Goal: Transaction & Acquisition: Purchase product/service

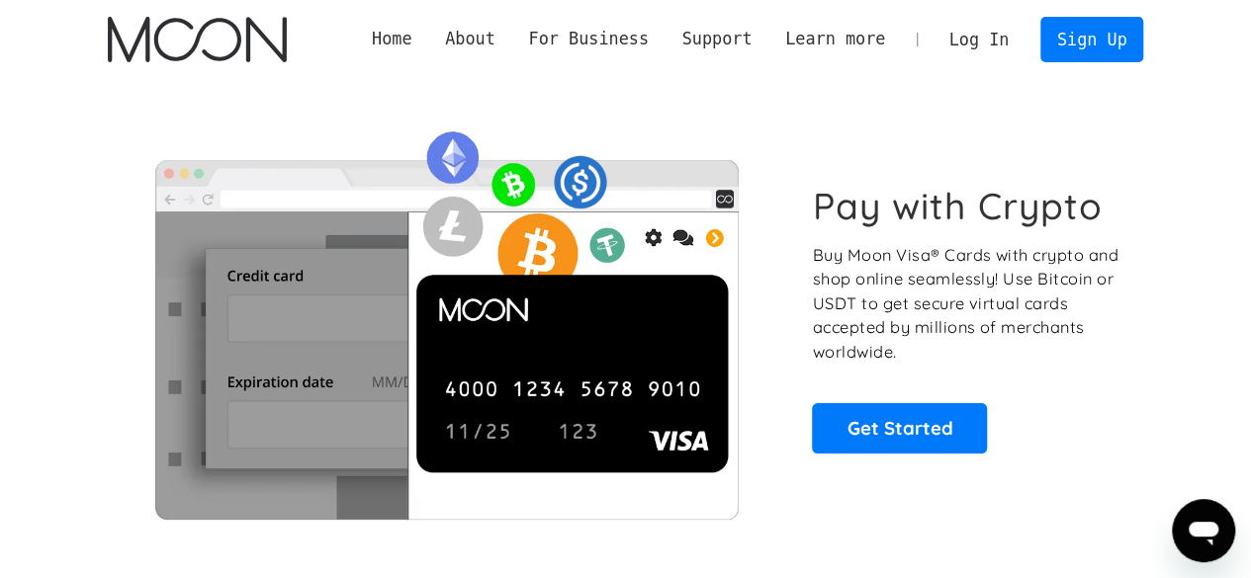
click at [965, 41] on link "Log In" at bounding box center [978, 40] width 93 height 44
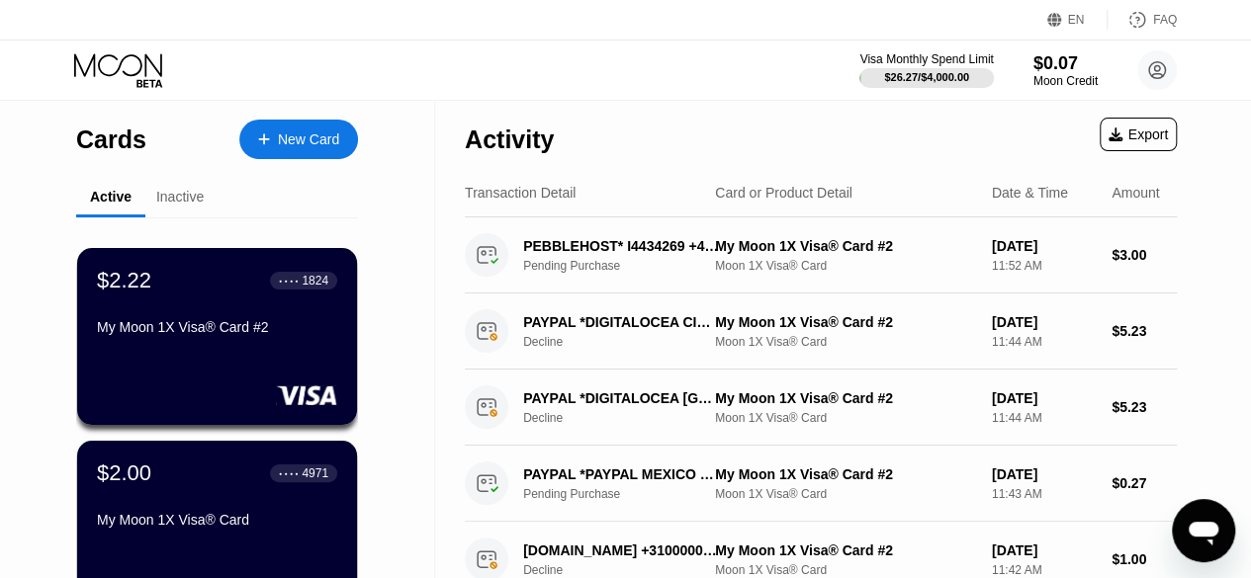
click at [278, 151] on div "New Card" at bounding box center [298, 140] width 119 height 40
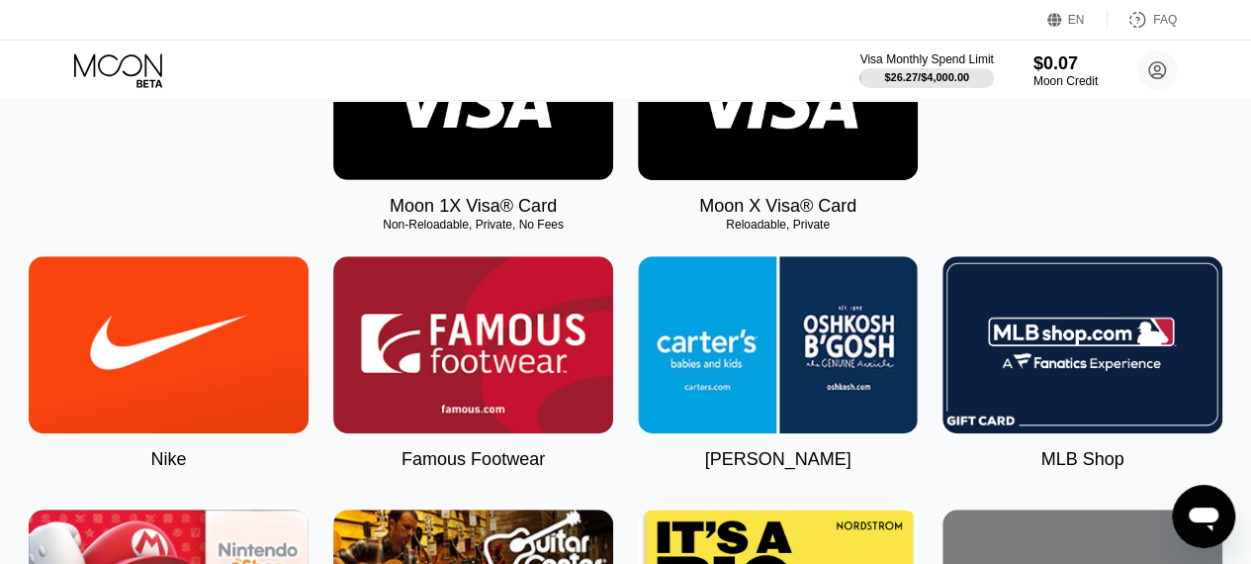
scroll to position [404, 0]
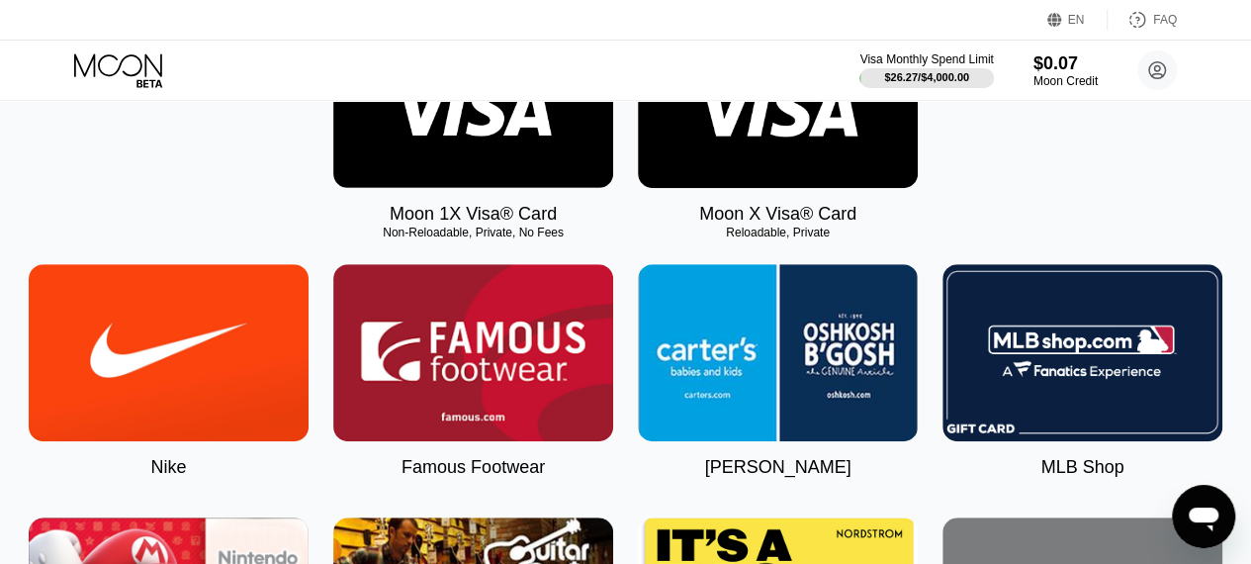
click at [514, 165] on img at bounding box center [473, 99] width 280 height 177
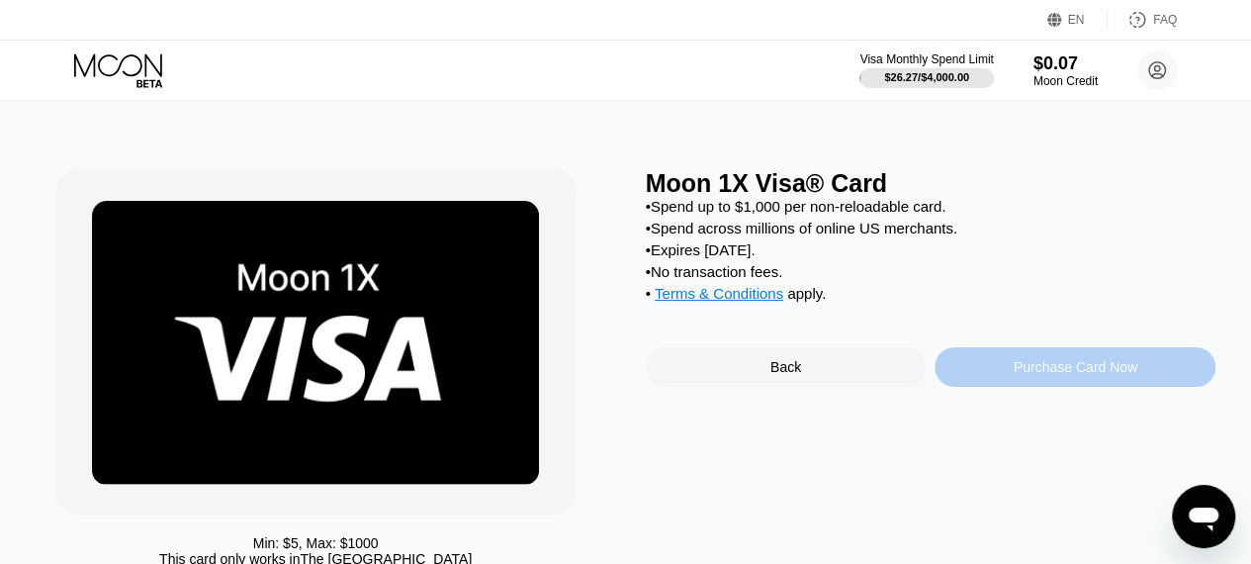
click at [1049, 375] on div "Purchase Card Now" at bounding box center [1075, 367] width 124 height 16
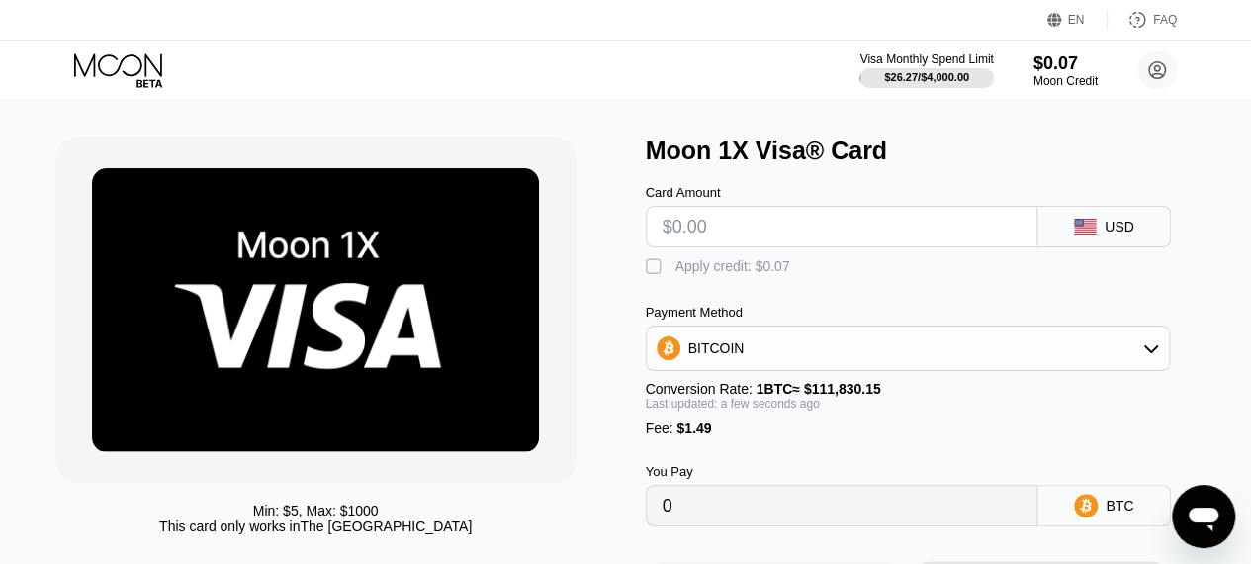
scroll to position [32, 0]
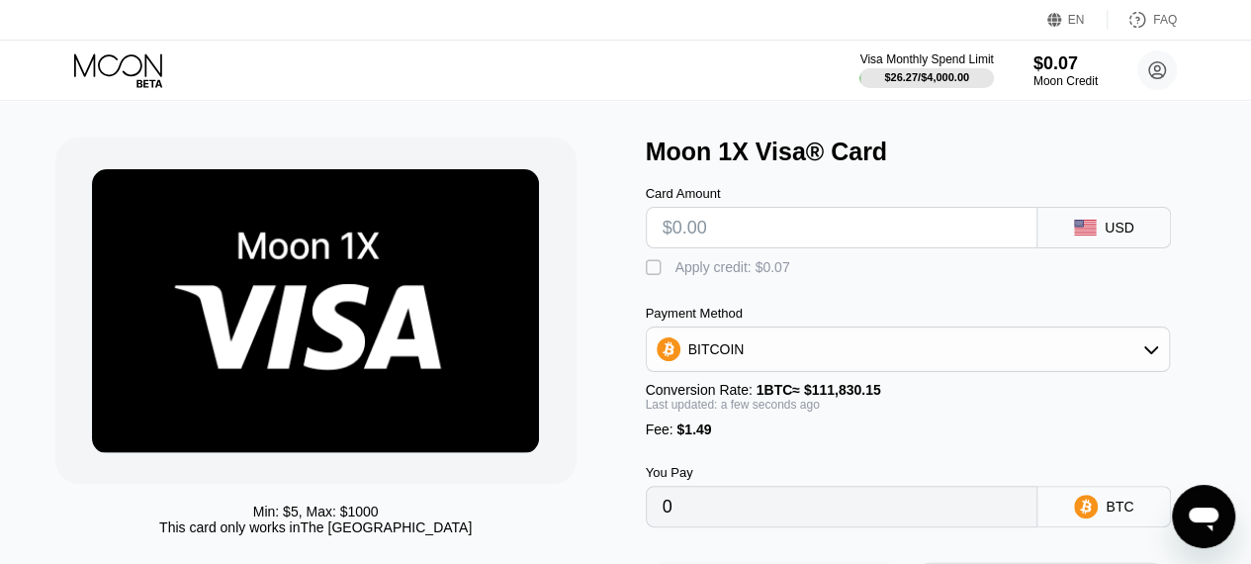
click at [662, 268] on div "" at bounding box center [656, 268] width 20 height 20
click at [731, 240] on input "text" at bounding box center [841, 228] width 359 height 40
type input "$10"
type input "0.00010212"
type input "$10."
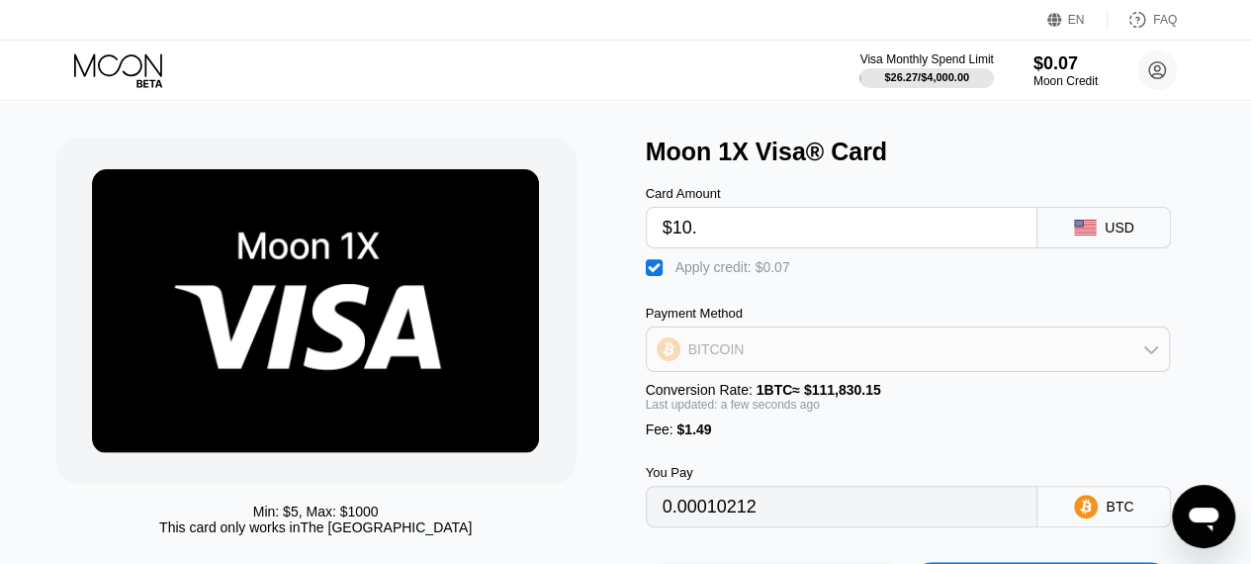
click at [916, 369] on div "BITCOIN" at bounding box center [908, 349] width 523 height 40
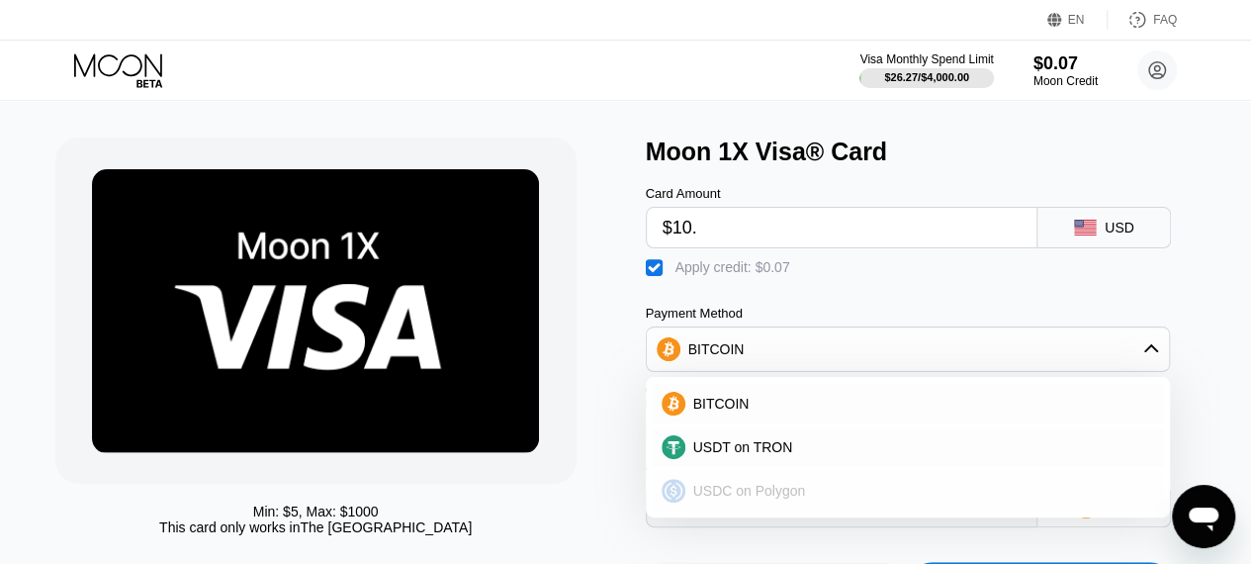
click at [794, 493] on span "USDC on Polygon" at bounding box center [749, 490] width 113 height 16
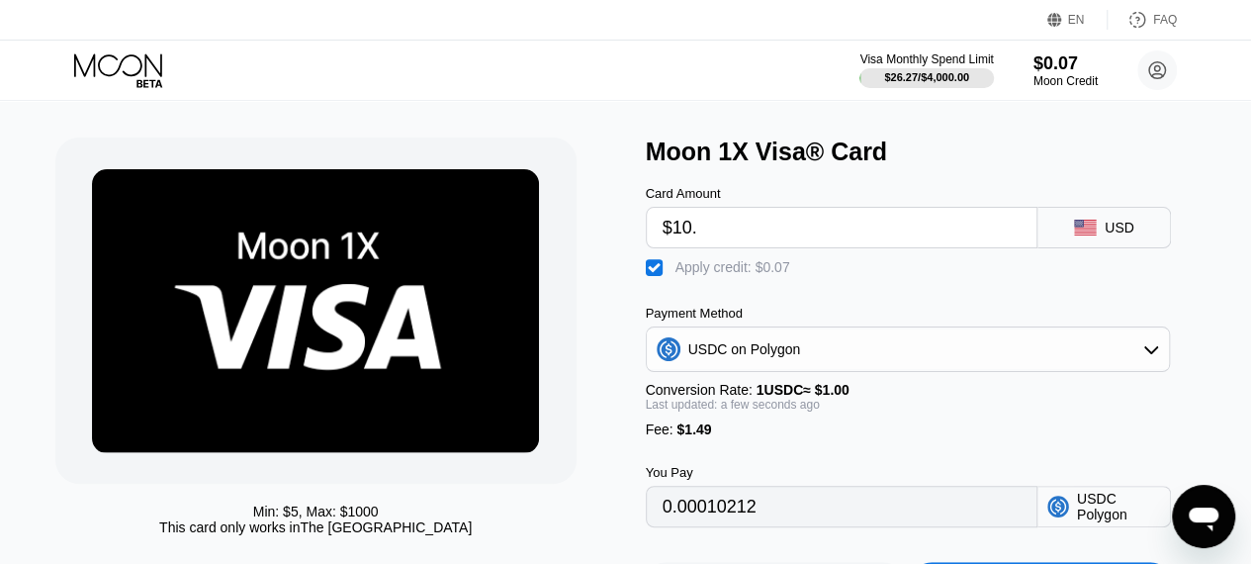
type input "11.42"
click at [782, 244] on input "$10." at bounding box center [841, 228] width 359 height 40
type input "$10.2"
type input "11.62"
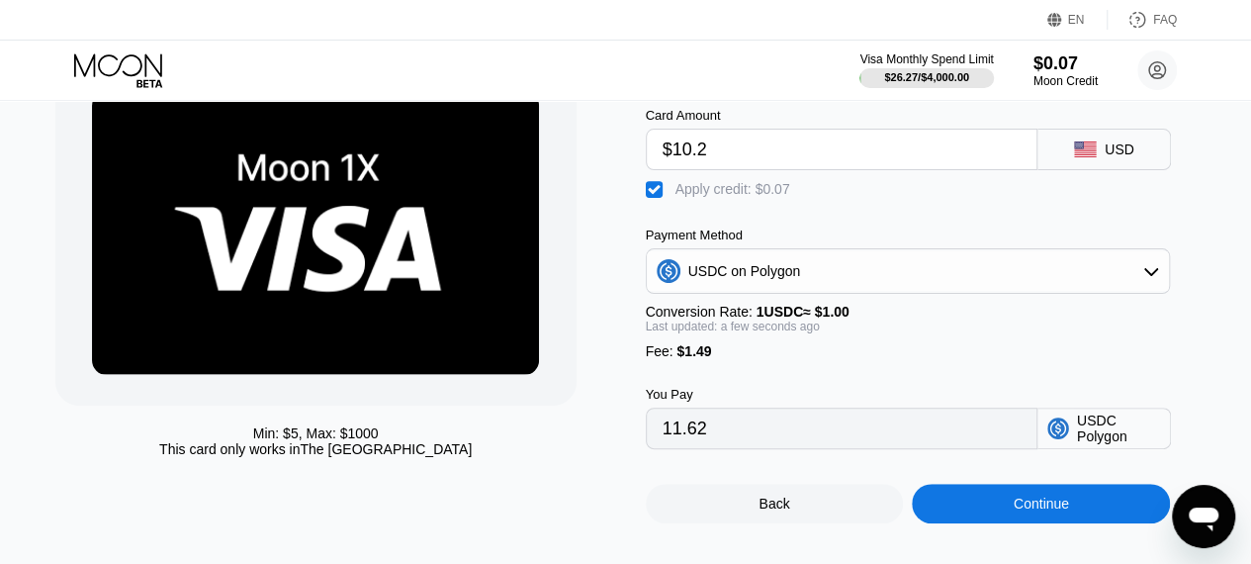
scroll to position [109, 0]
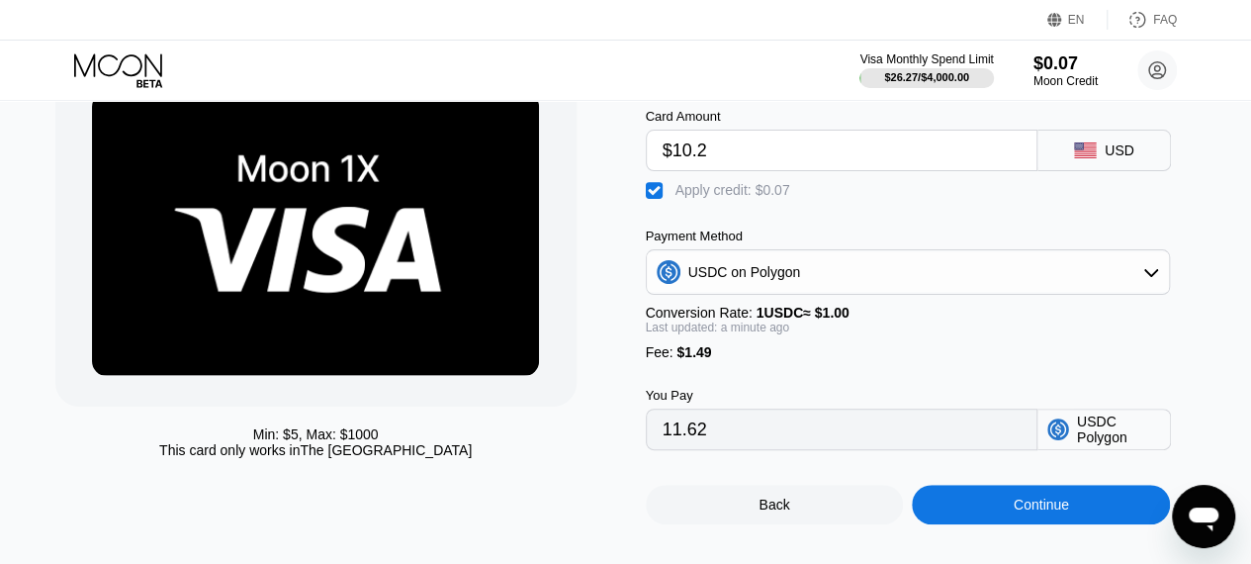
type input "$10.2"
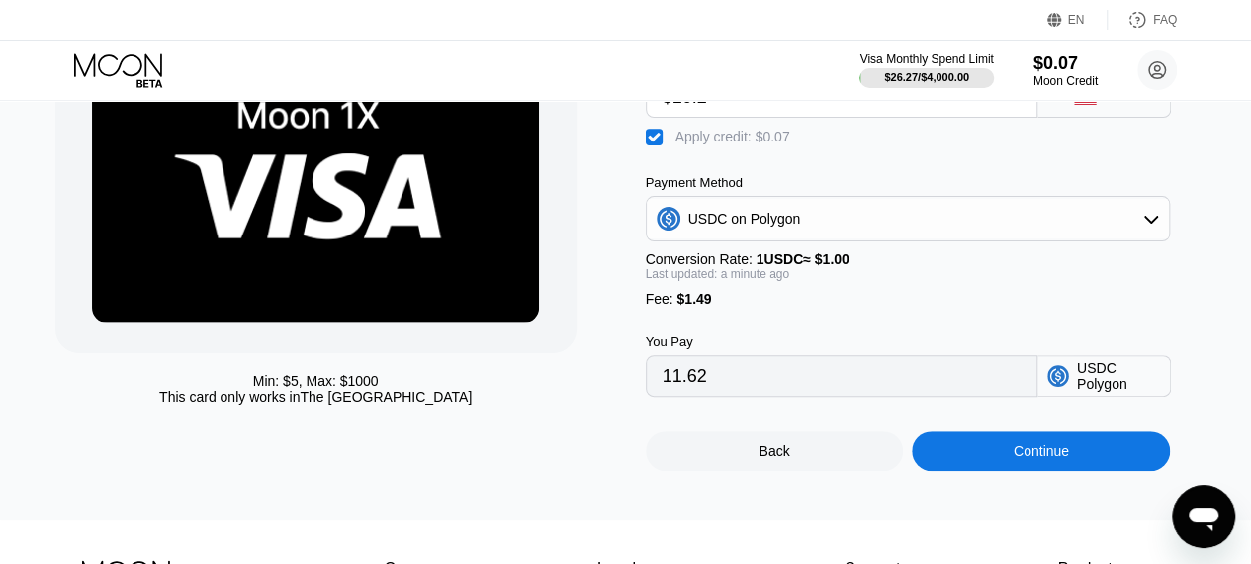
scroll to position [161, 0]
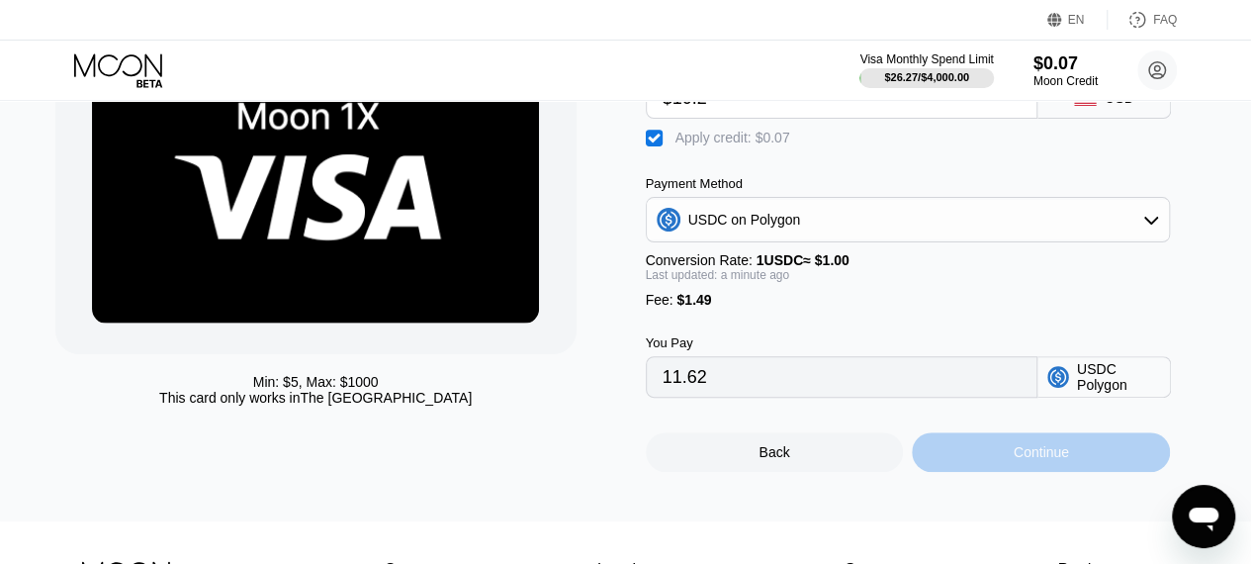
click at [1107, 472] on div "Continue" at bounding box center [1041, 452] width 258 height 40
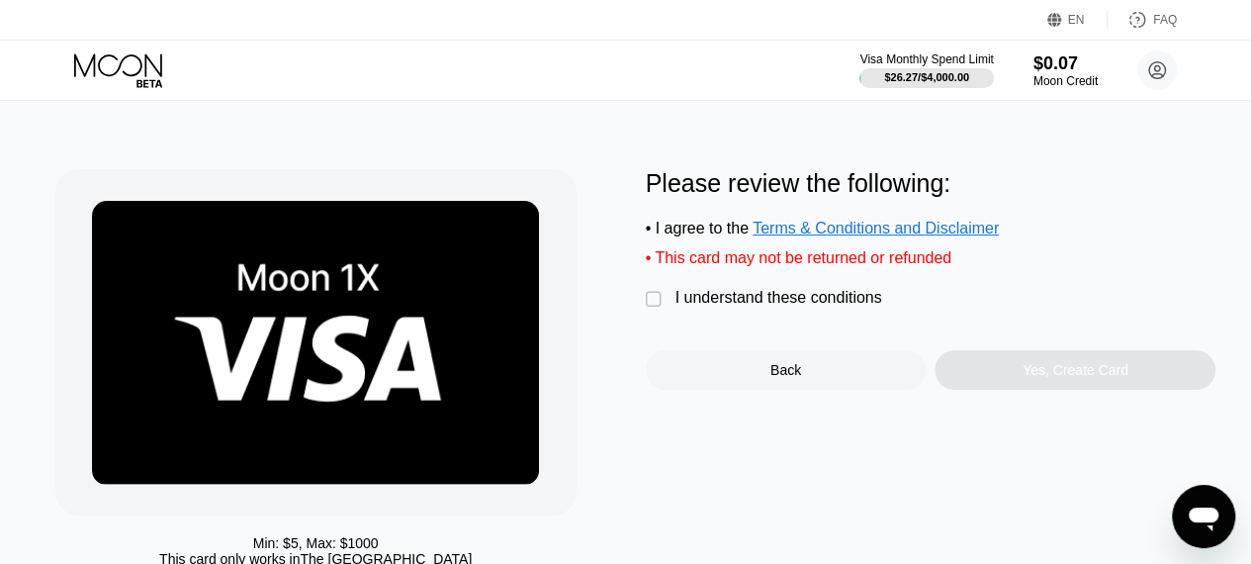
click at [651, 306] on div "" at bounding box center [656, 300] width 20 height 20
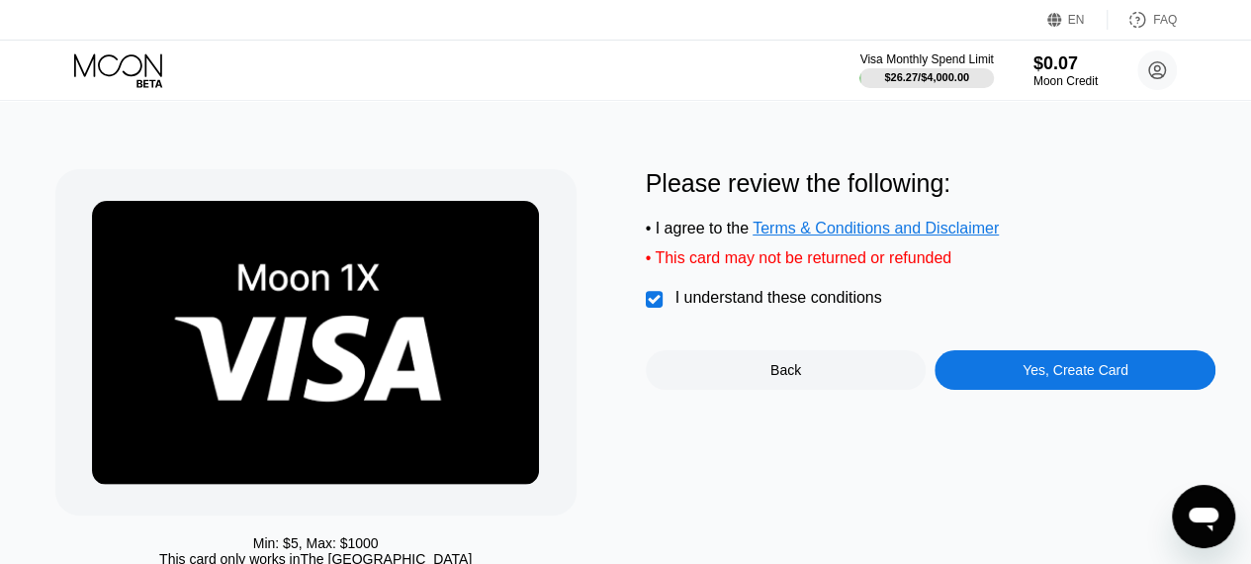
click at [946, 390] on div "Yes, Create Card" at bounding box center [1074, 370] width 281 height 40
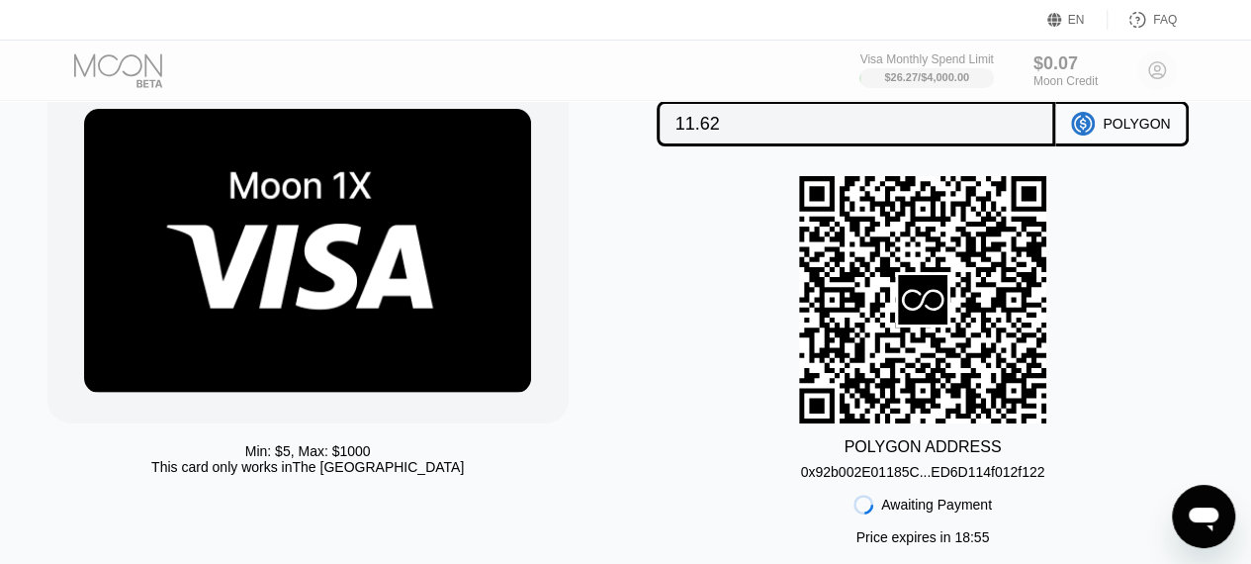
scroll to position [93, 8]
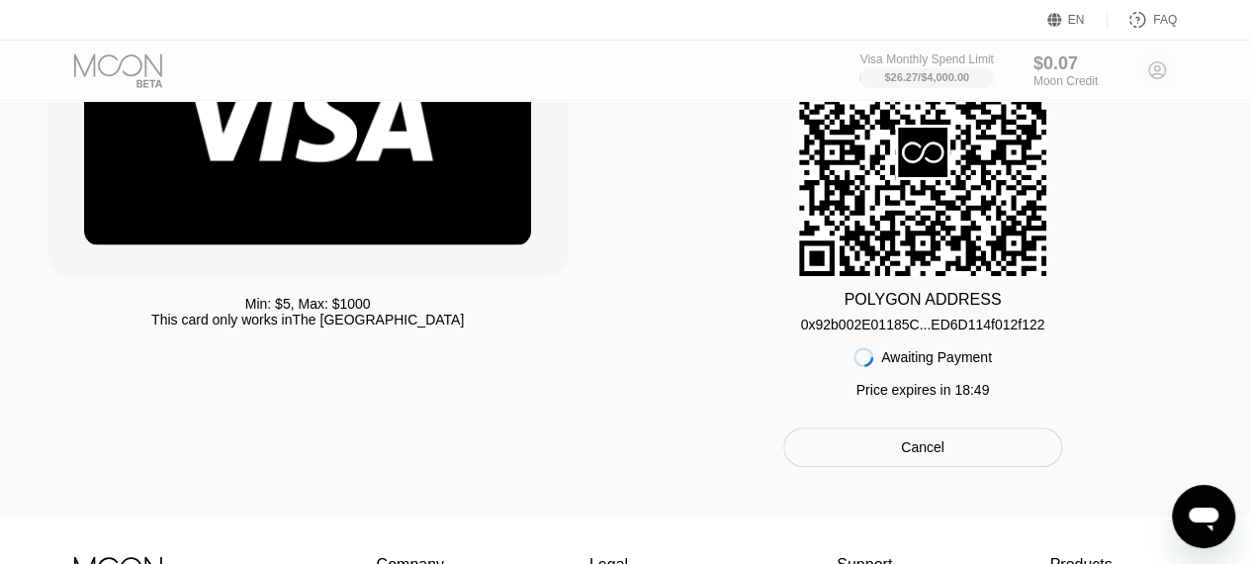
scroll to position [242, 8]
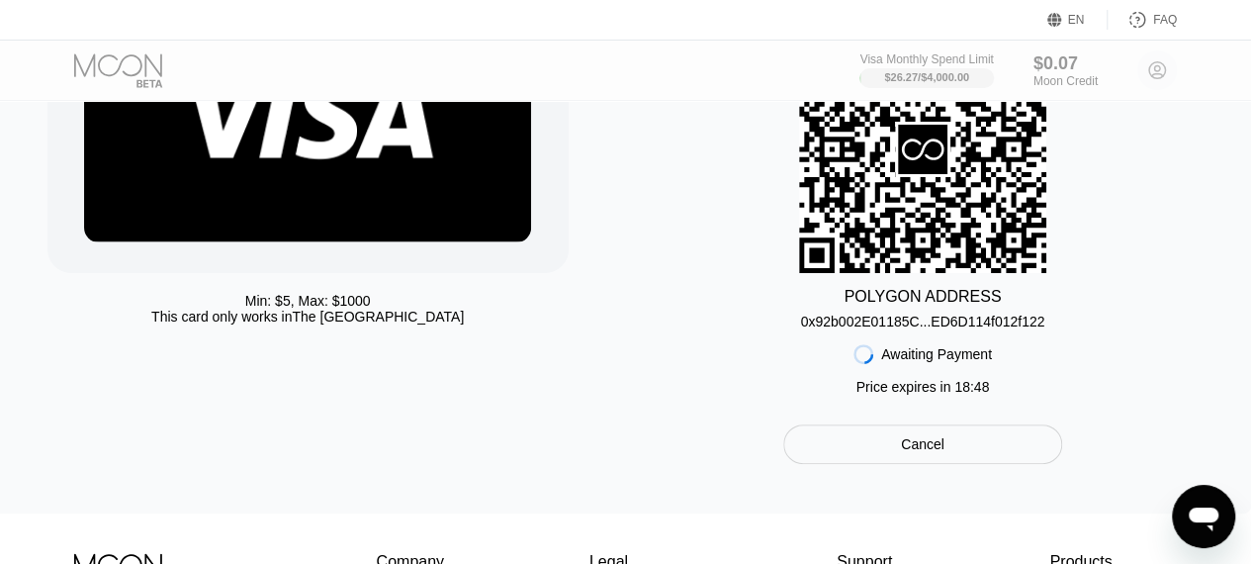
click at [942, 323] on div "0x92b002E01185C...ED6D114f012f122" at bounding box center [923, 321] width 244 height 16
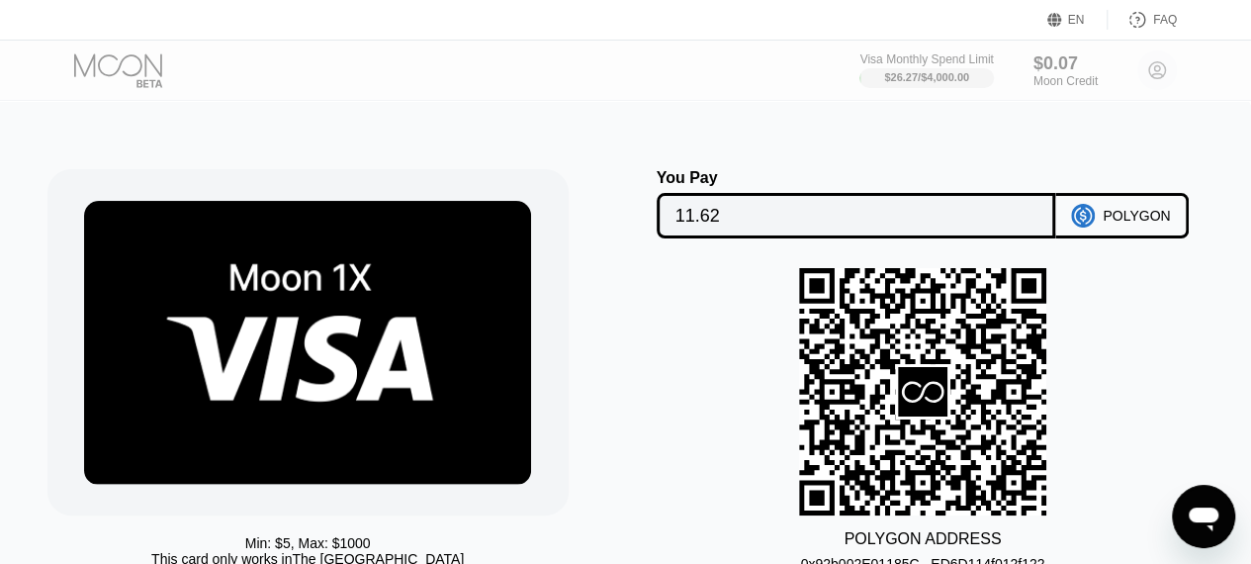
scroll to position [1, 8]
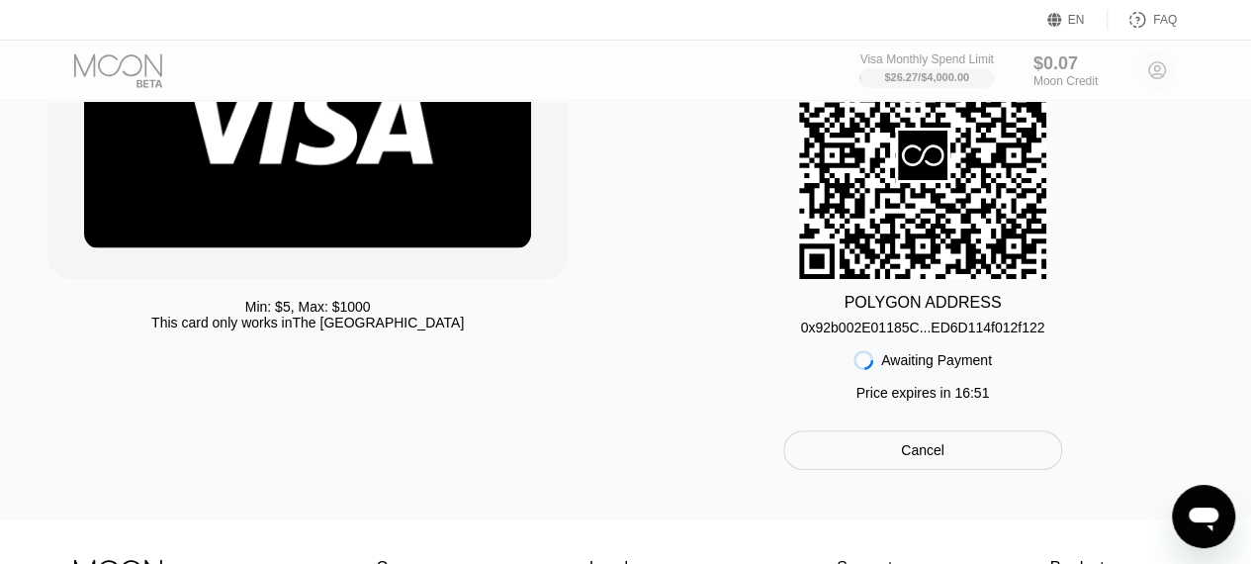
scroll to position [258, 8]
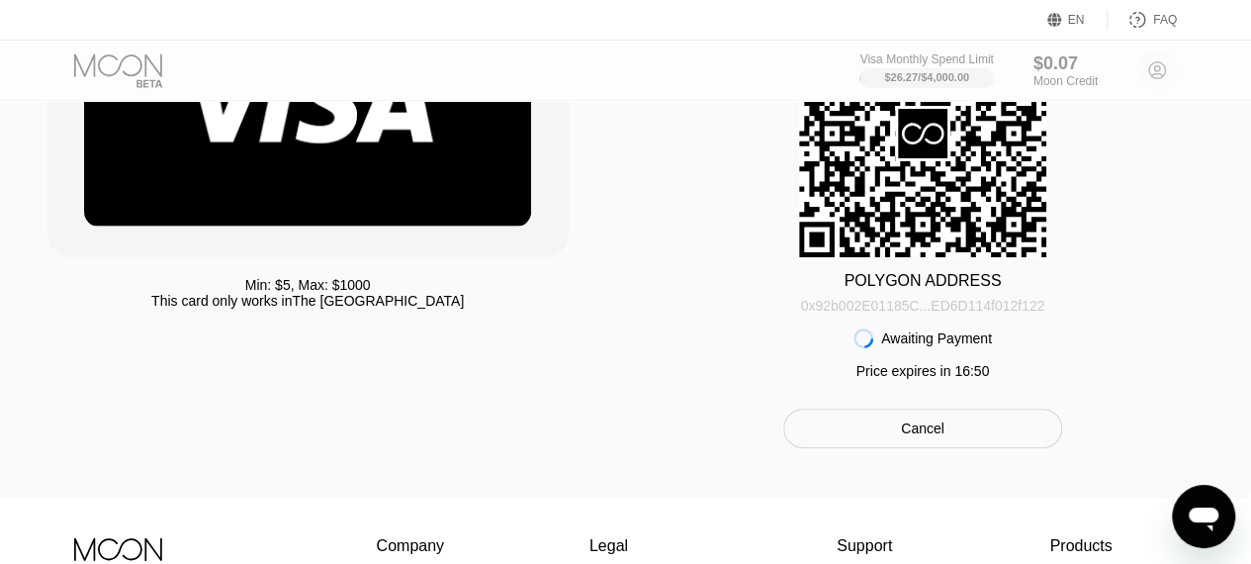
click at [918, 311] on div "0x92b002E01185C...ED6D114f012f122" at bounding box center [923, 306] width 244 height 16
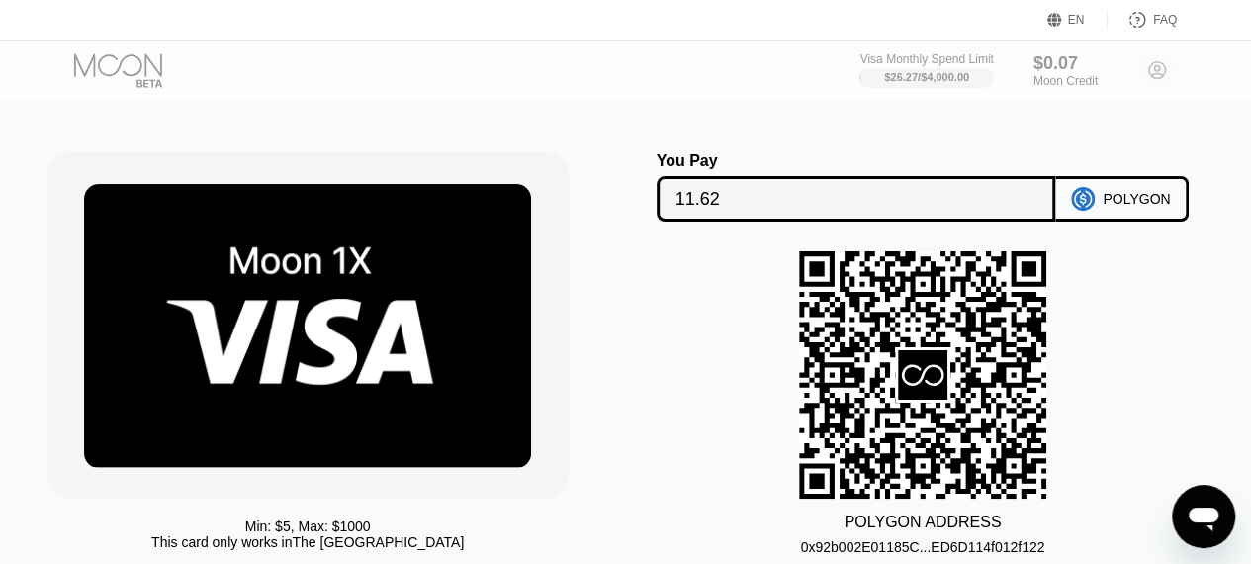
scroll to position [0, 8]
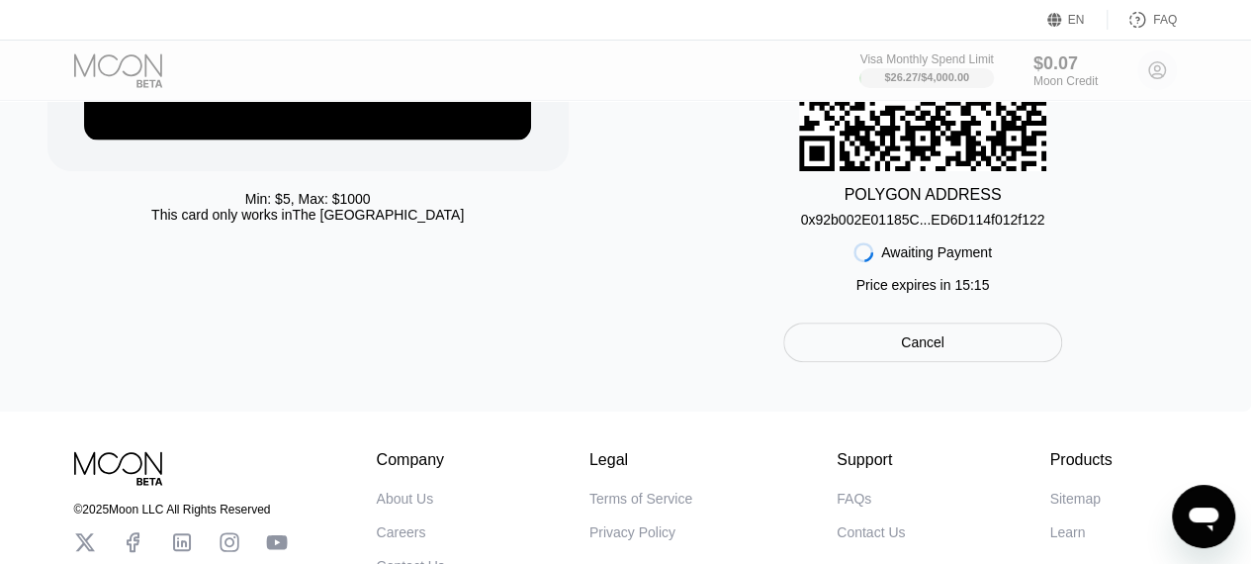
scroll to position [345, 8]
click at [941, 302] on div "Awaiting Payment Price expires in 15 : 15" at bounding box center [922, 263] width 138 height 75
click at [941, 302] on div "Awaiting Payment Price expires in 15 : 14" at bounding box center [922, 263] width 138 height 75
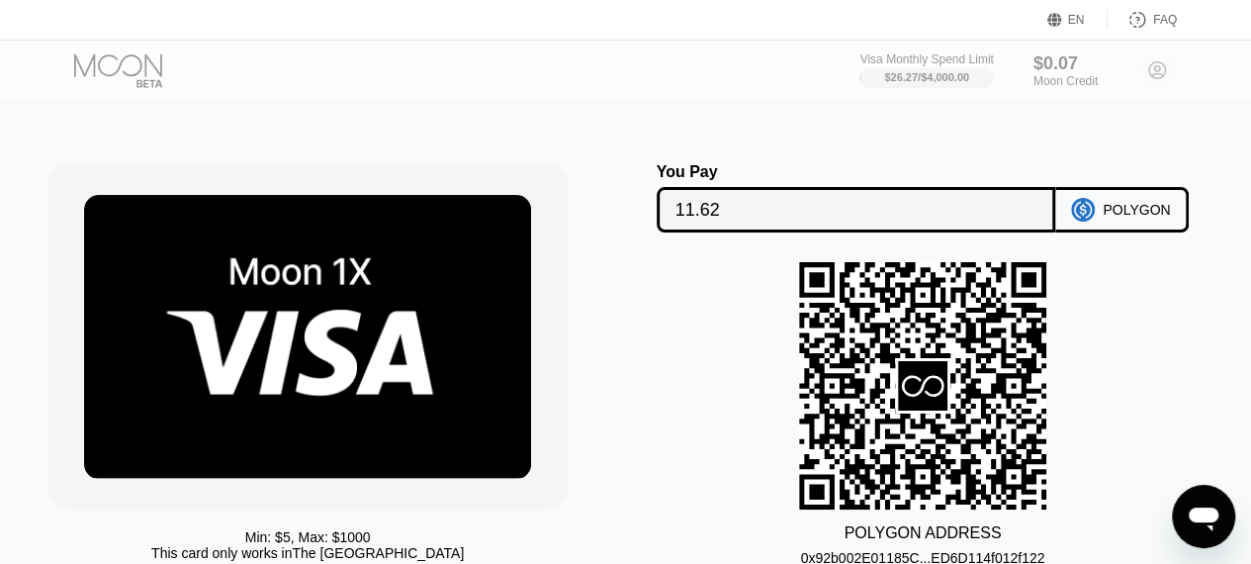
scroll to position [5, 8]
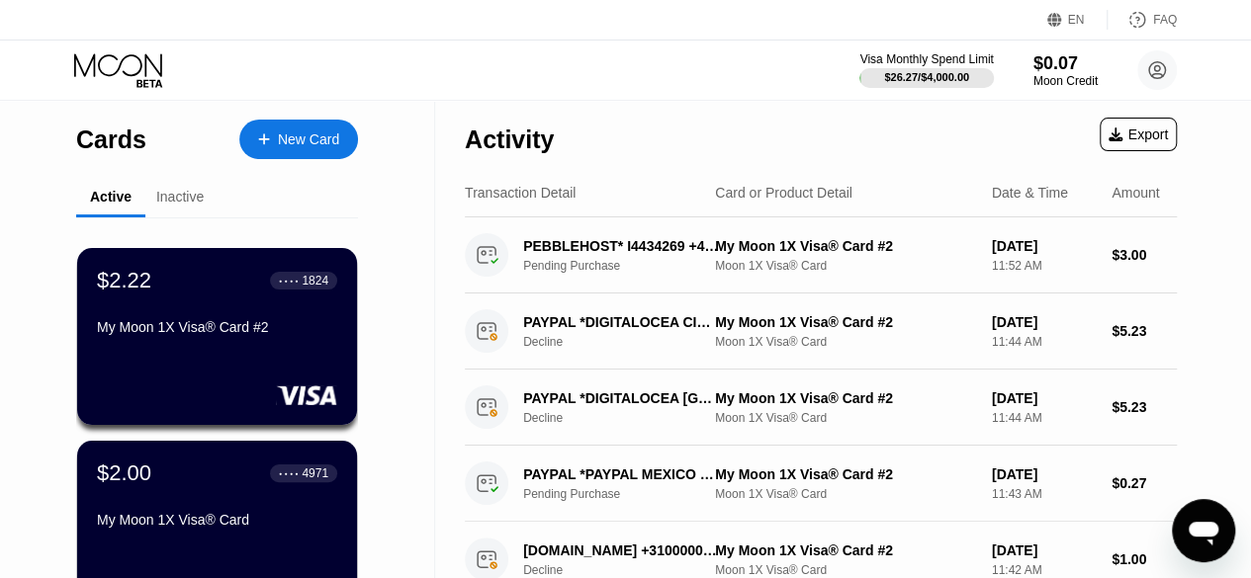
click at [194, 199] on div "Inactive" at bounding box center [179, 197] width 47 height 16
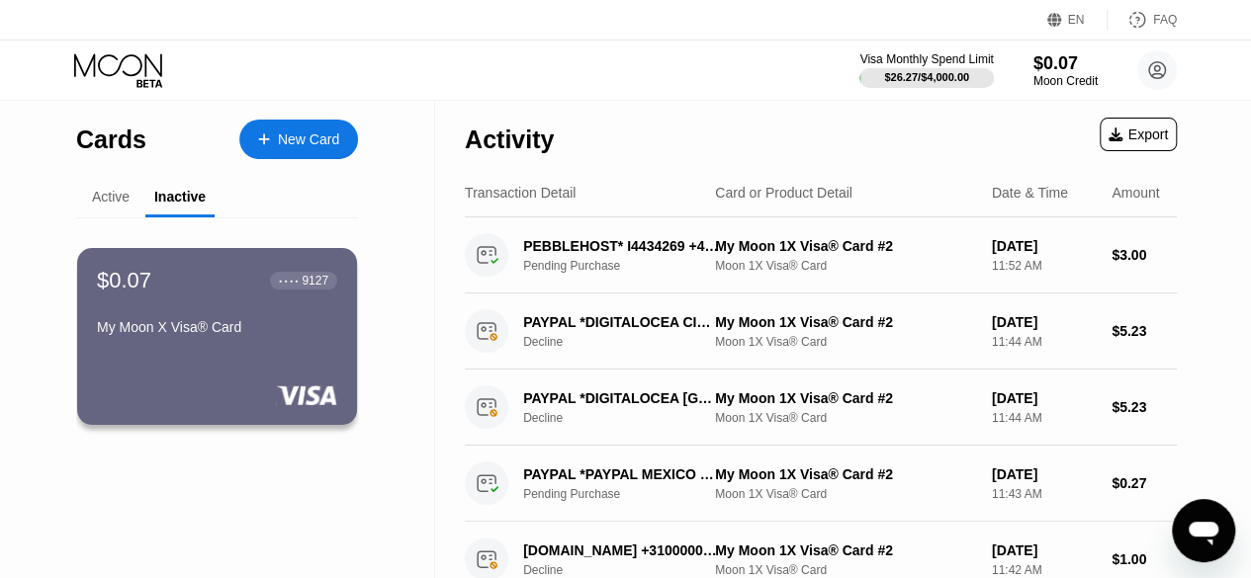
click at [132, 197] on div "Active" at bounding box center [110, 198] width 69 height 39
click at [120, 197] on div "Active" at bounding box center [111, 197] width 38 height 16
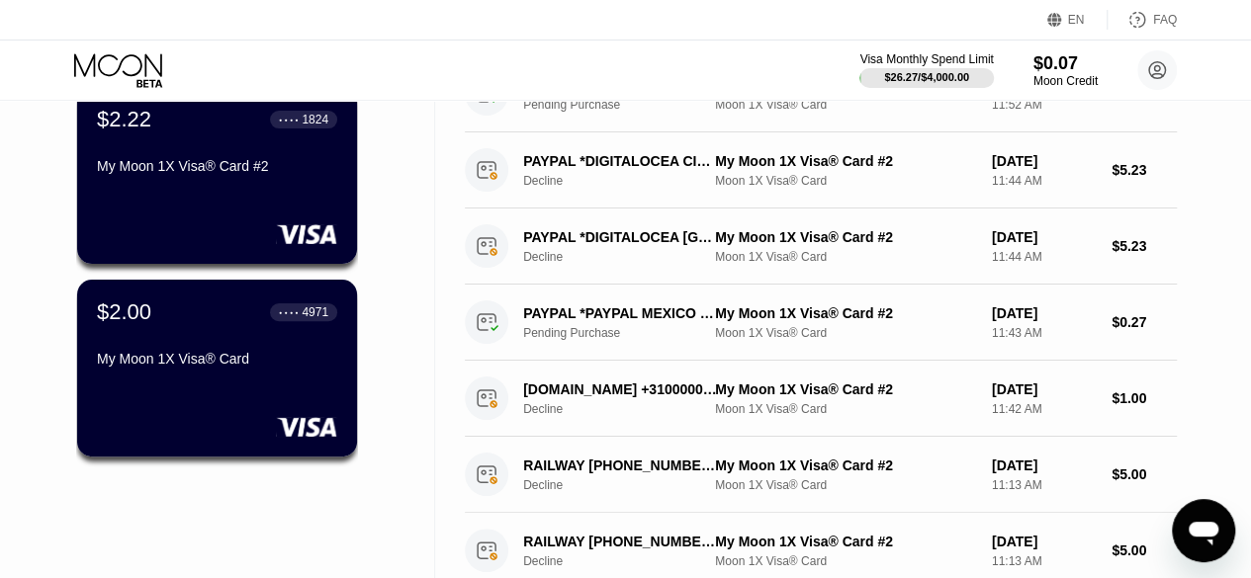
scroll to position [305, 0]
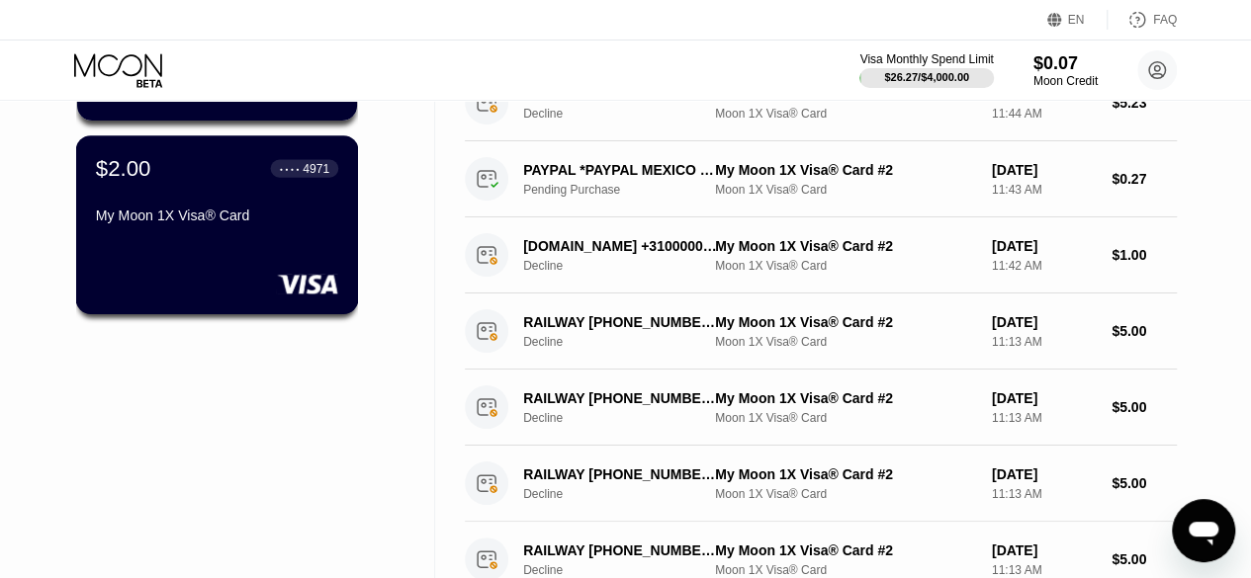
click at [231, 223] on div "My Moon 1X Visa® Card" at bounding box center [217, 216] width 242 height 16
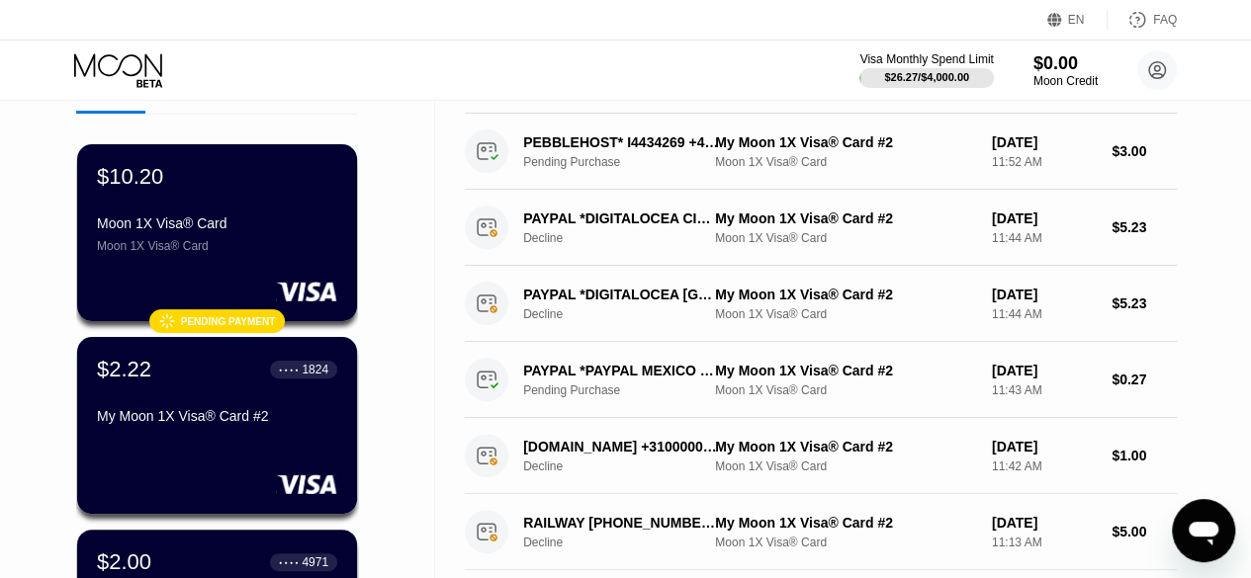
scroll to position [105, 0]
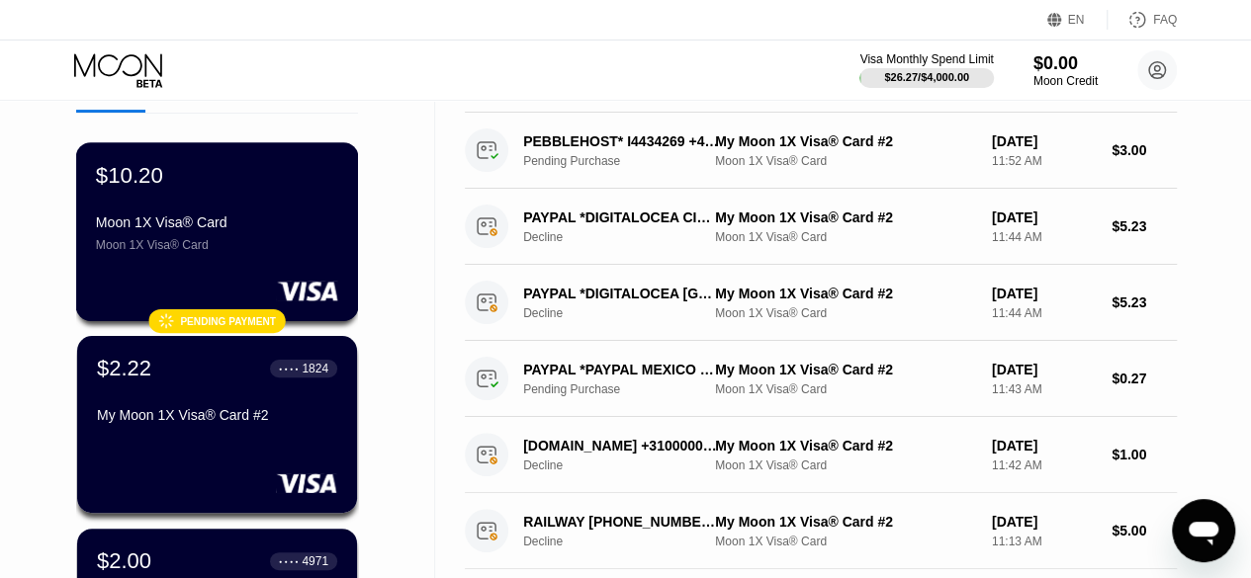
click at [249, 292] on div at bounding box center [217, 291] width 242 height 20
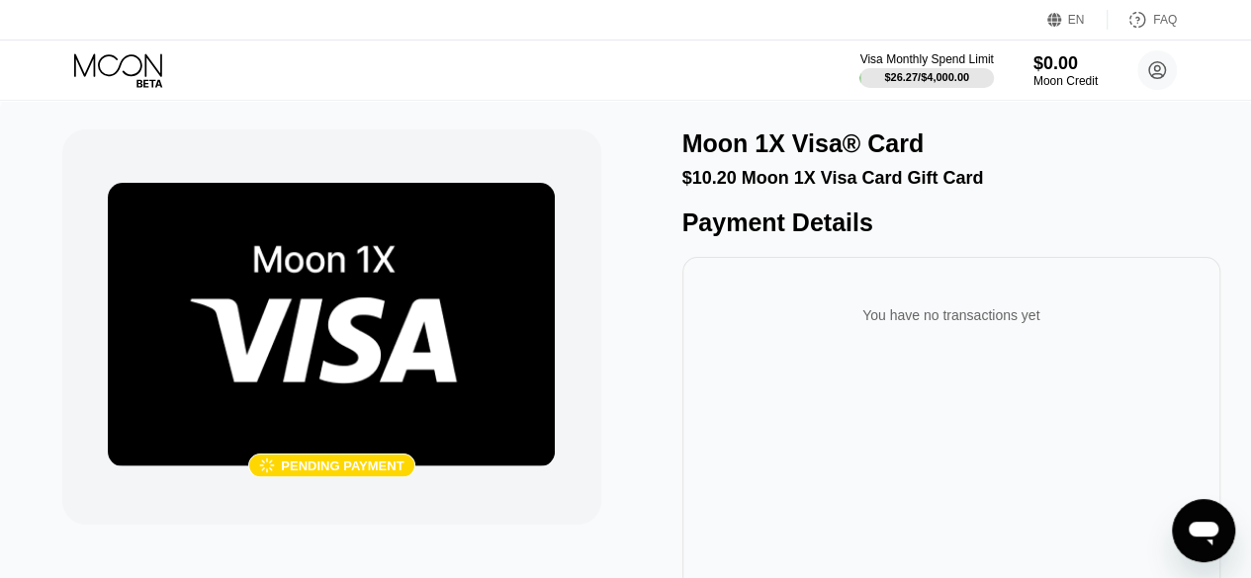
click at [390, 375] on img at bounding box center [331, 325] width 447 height 284
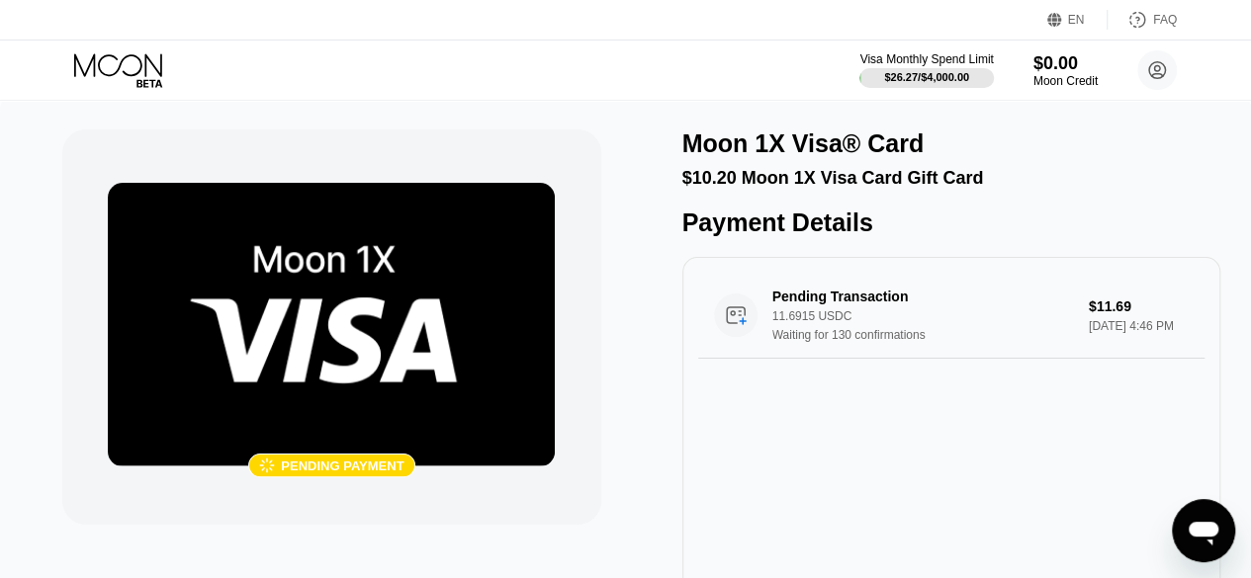
click at [348, 461] on div "Pending payment" at bounding box center [342, 466] width 123 height 15
click at [599, 410] on div " Pending payment" at bounding box center [331, 327] width 538 height 395
click at [886, 321] on div "11.6915 USDC" at bounding box center [933, 316] width 323 height 14
click at [726, 183] on div "$10.20 Moon 1X Visa Card Gift Card" at bounding box center [951, 178] width 538 height 21
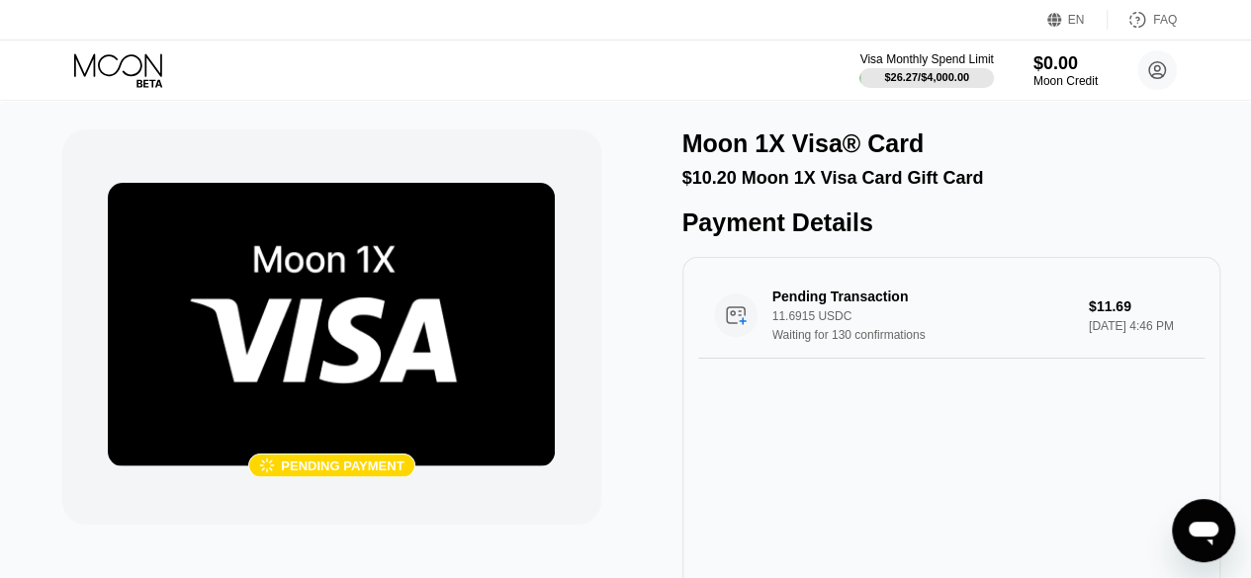
click at [382, 459] on div "Pending payment" at bounding box center [342, 466] width 123 height 15
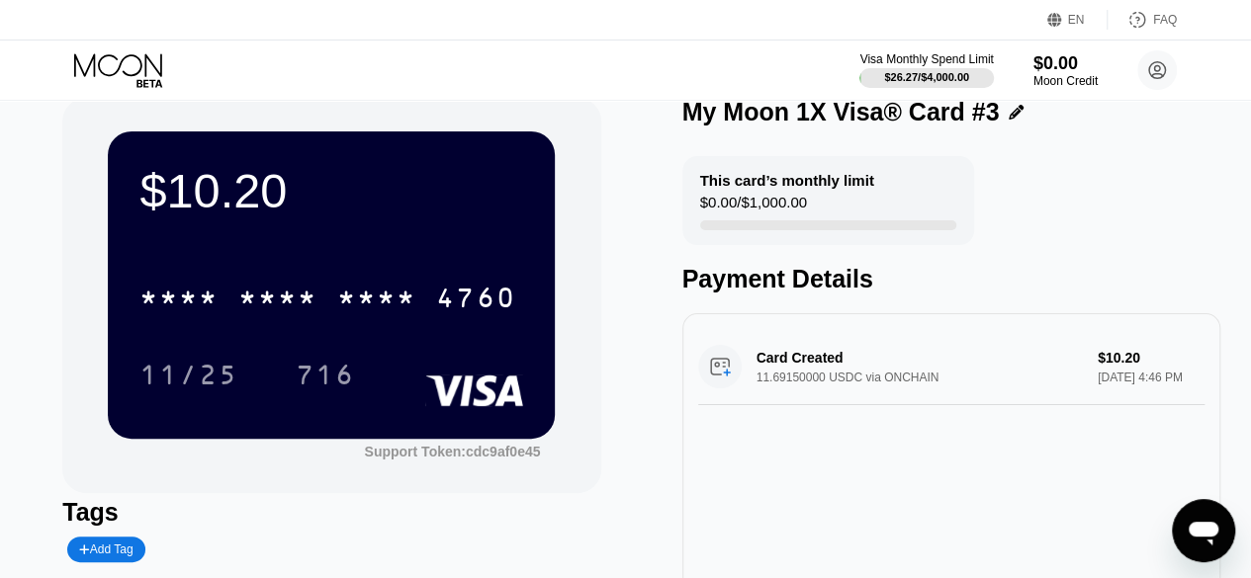
scroll to position [31, 0]
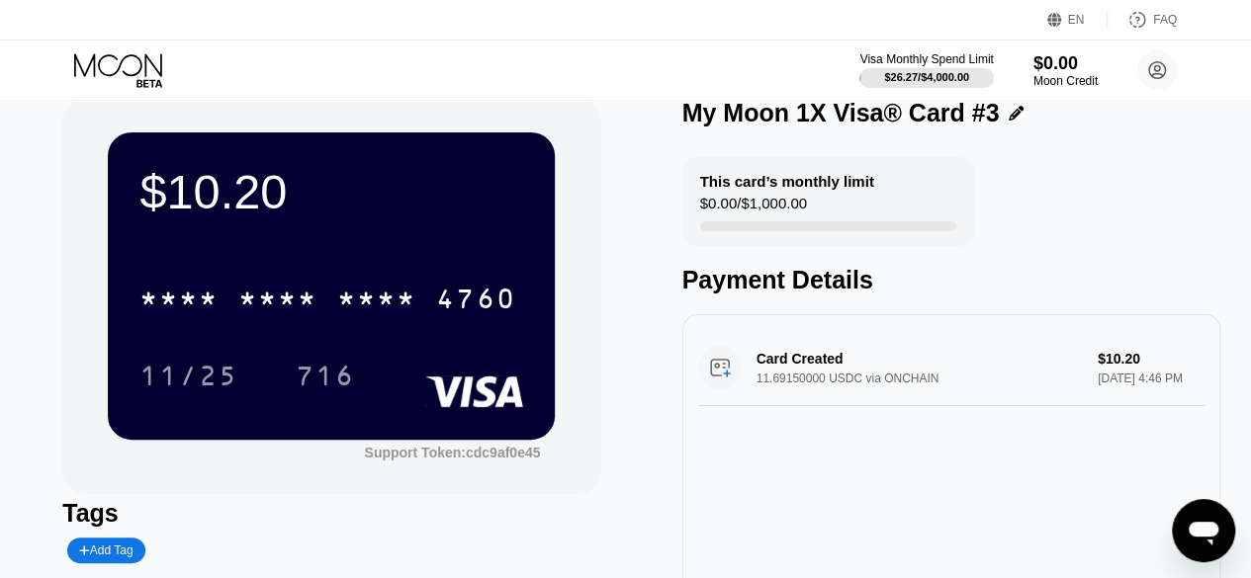
click at [437, 254] on div "$10.20 * * * * * * * * * * * * 4760 11/25 716" at bounding box center [331, 285] width 447 height 307
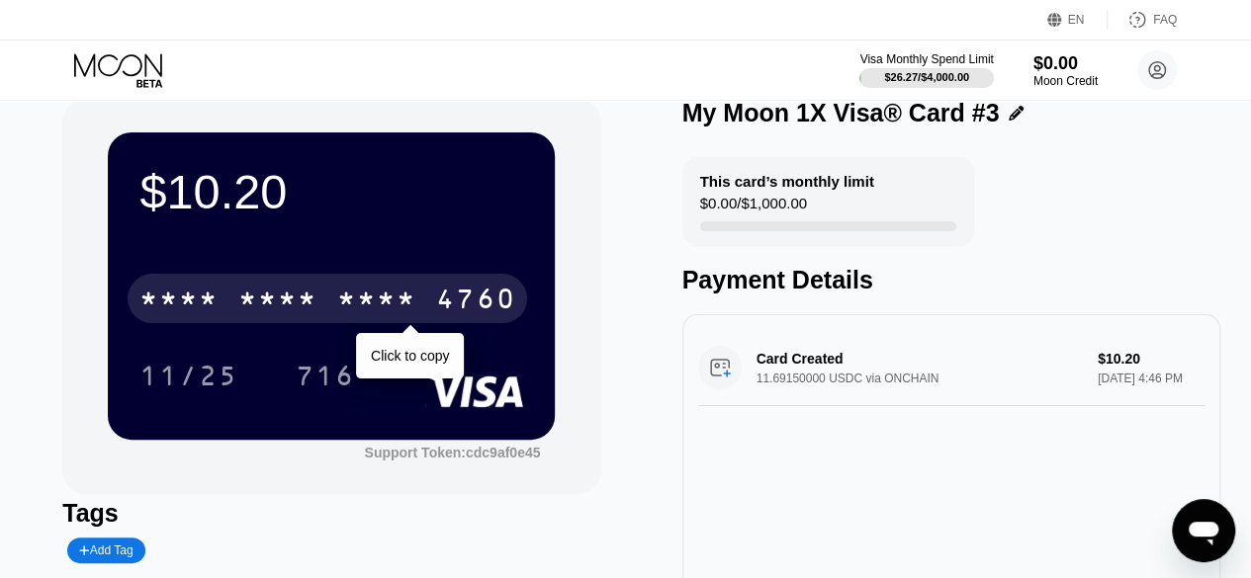
click at [406, 303] on div "* * * *" at bounding box center [376, 302] width 79 height 32
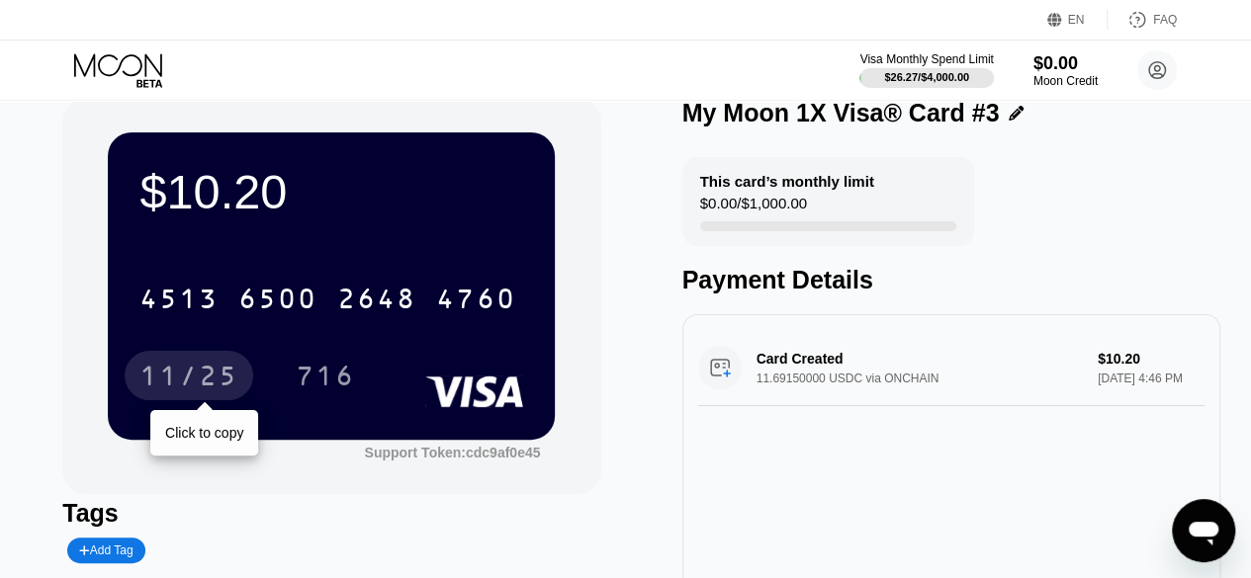
click at [201, 374] on div "11/25" at bounding box center [188, 379] width 99 height 32
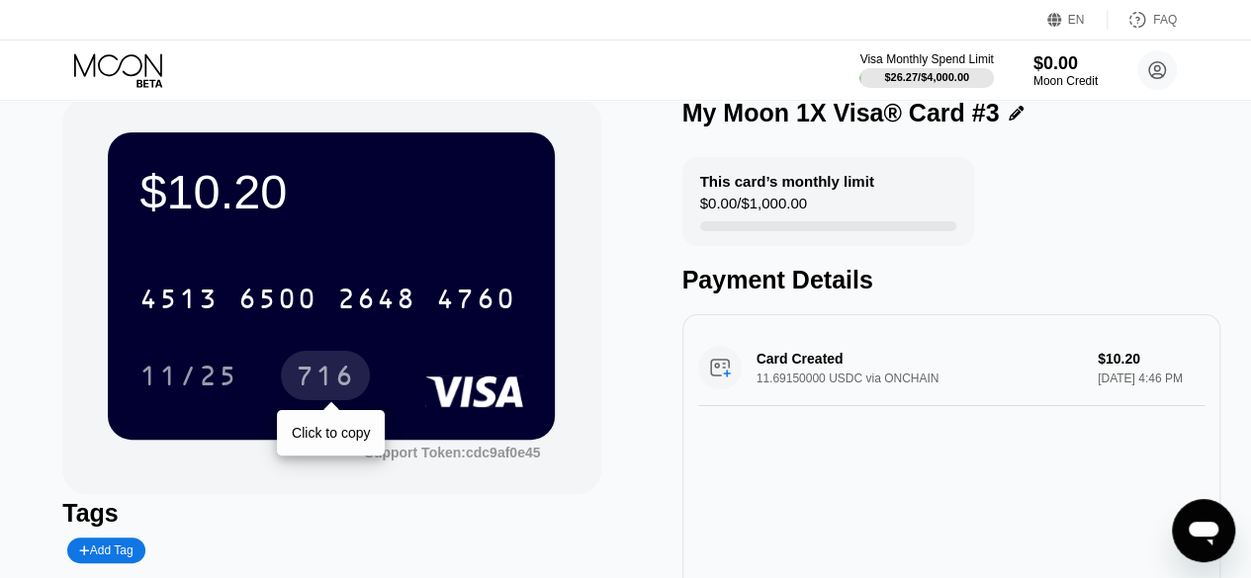
click at [322, 384] on div "716" at bounding box center [325, 379] width 59 height 32
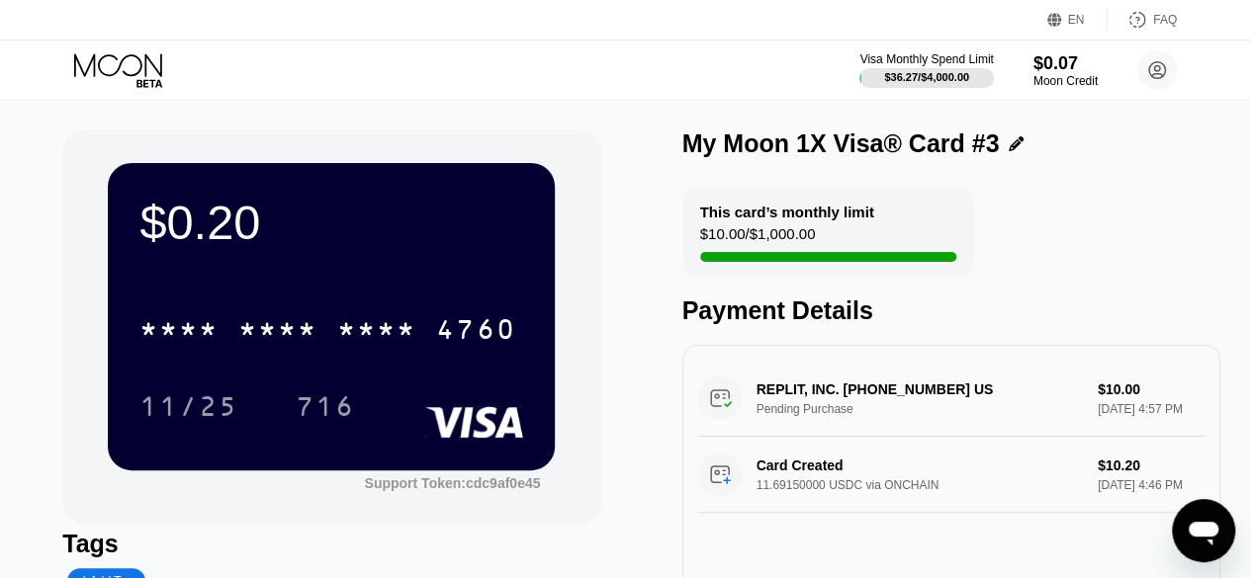
click at [910, 478] on div "Card Created 11.69150000 USDC via ONCHAIN $10.20 [DATE] 4:46 PM" at bounding box center [951, 475] width 506 height 76
click at [781, 493] on div "Card Created 11.69150000 USDC via ONCHAIN $10.20 [DATE] 4:46 PM" at bounding box center [951, 475] width 506 height 76
click at [129, 77] on icon at bounding box center [120, 70] width 92 height 35
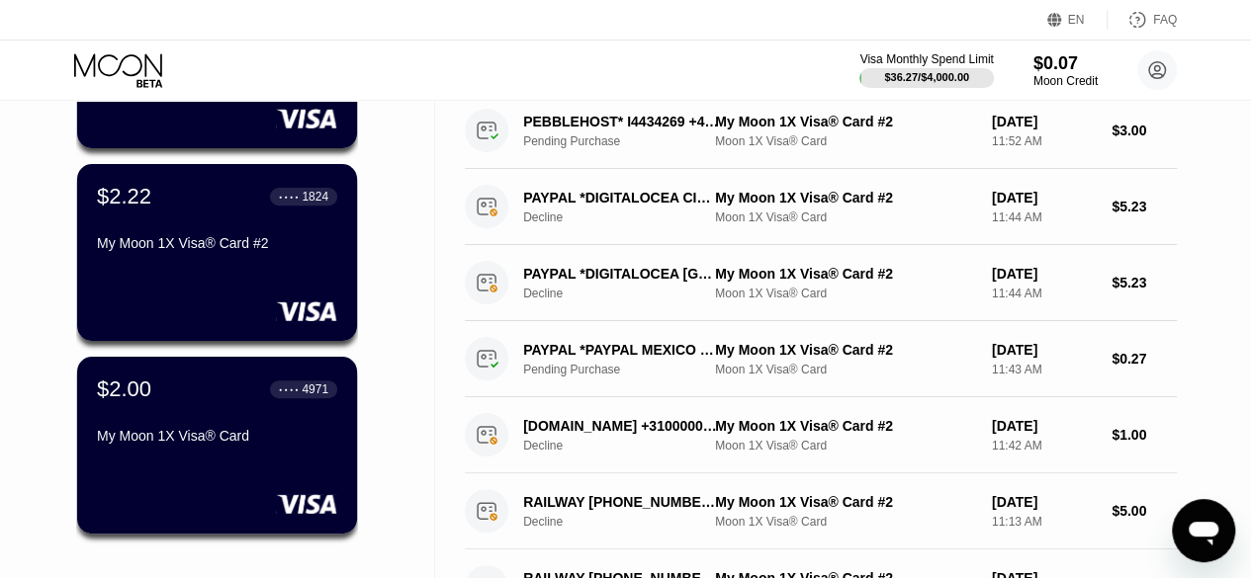
scroll to position [275, 0]
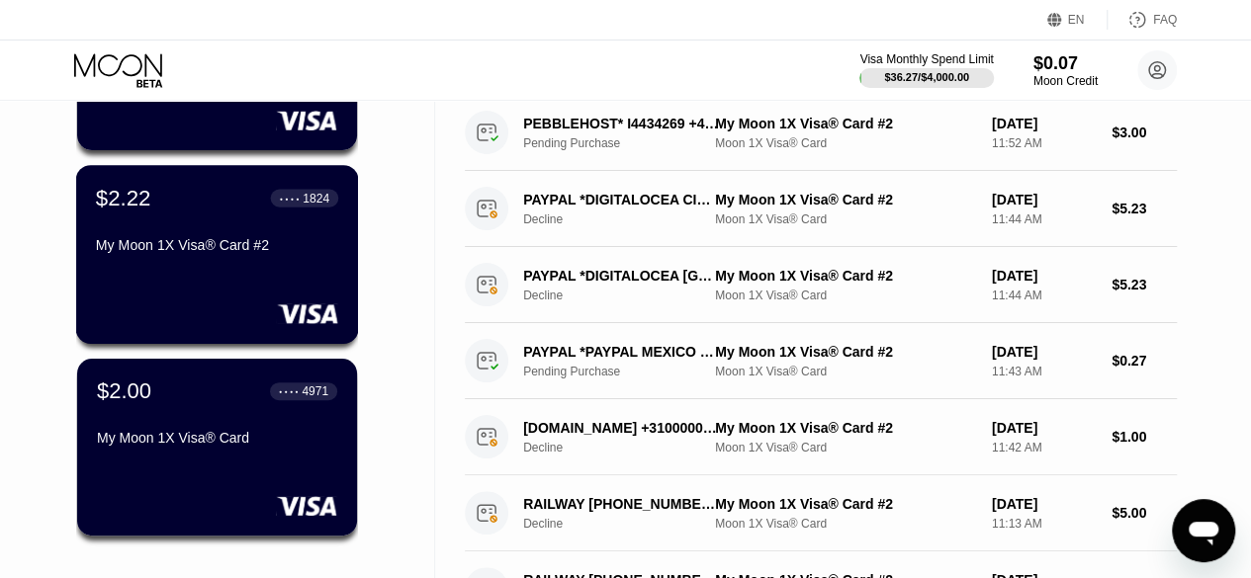
click at [181, 261] on div "My Moon 1X Visa® Card #2" at bounding box center [217, 249] width 242 height 24
